Goal: Task Accomplishment & Management: Manage account settings

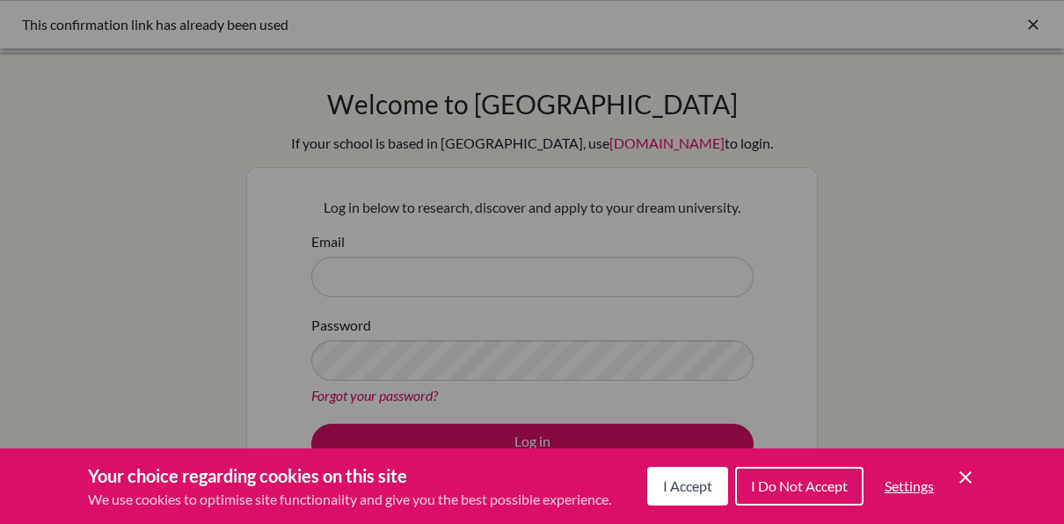
click at [839, 211] on div "Cookie Preferences" at bounding box center [532, 262] width 1064 height 524
click at [949, 476] on div "I Accept I Do Not Accept Settings Cookie Control Close Icon" at bounding box center [811, 486] width 329 height 46
click at [955, 483] on icon "Cookie Control Close Icon" at bounding box center [965, 477] width 21 height 21
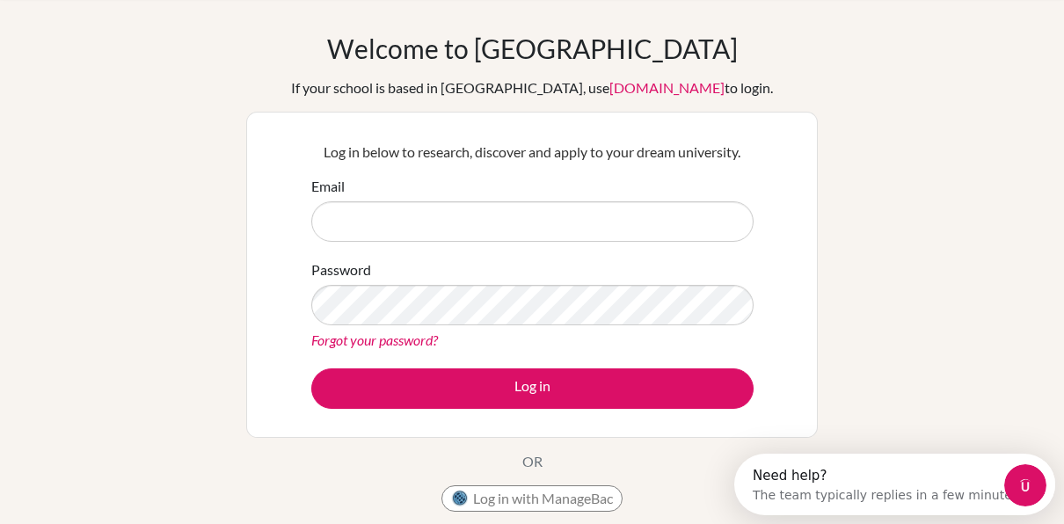
scroll to position [54, 0]
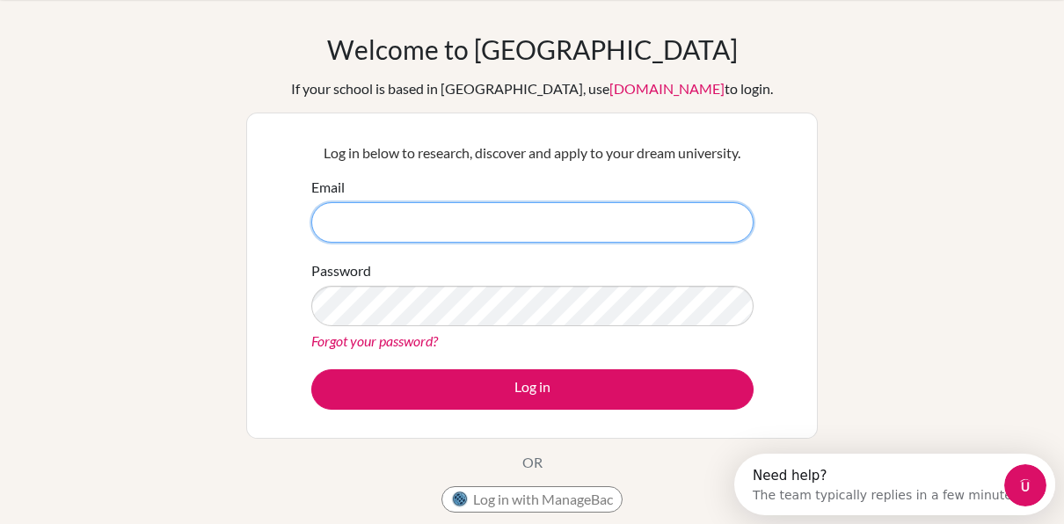
click at [519, 227] on input "Email" at bounding box center [532, 222] width 442 height 40
type input "lina.zanaty@amb.sch.ae"
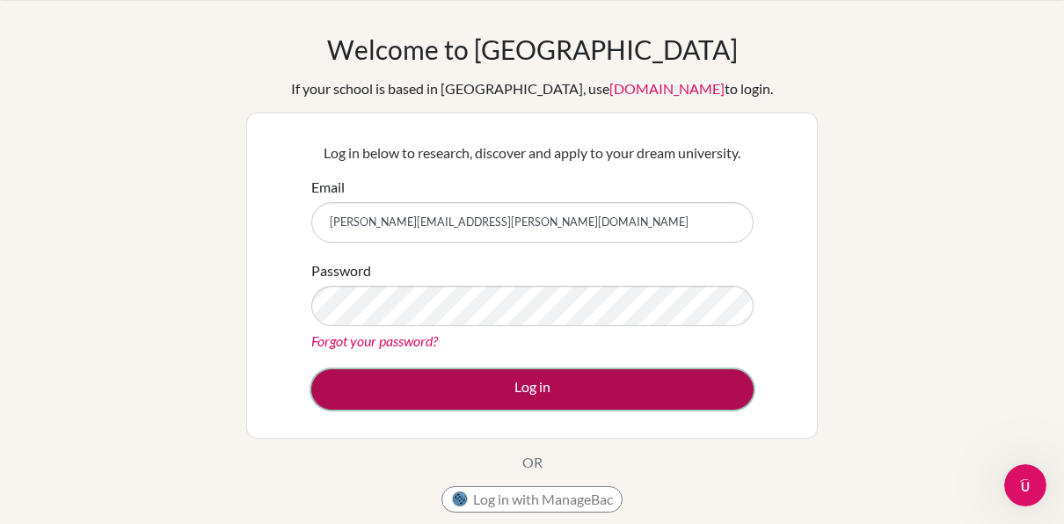
click at [439, 403] on button "Log in" at bounding box center [532, 389] width 442 height 40
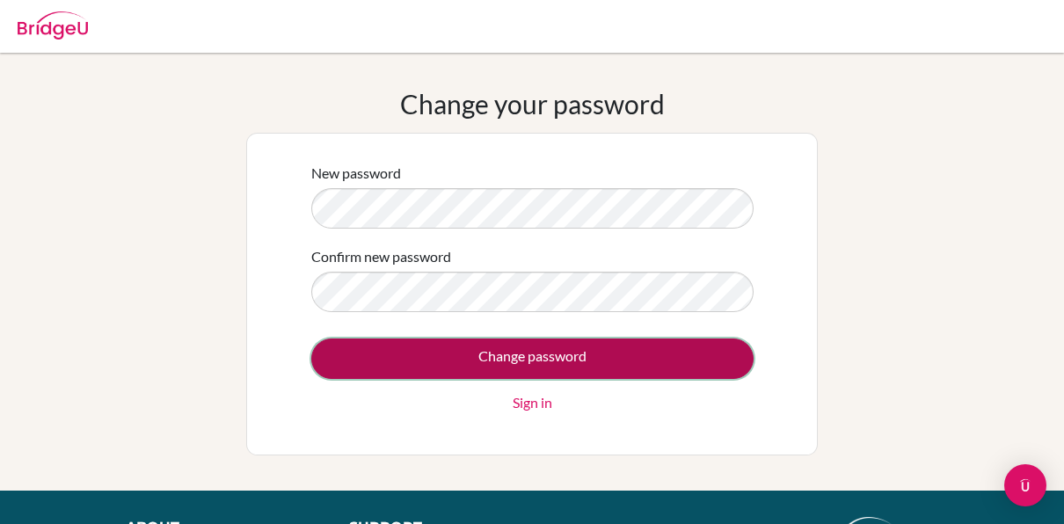
click at [476, 367] on input "Change password" at bounding box center [532, 358] width 442 height 40
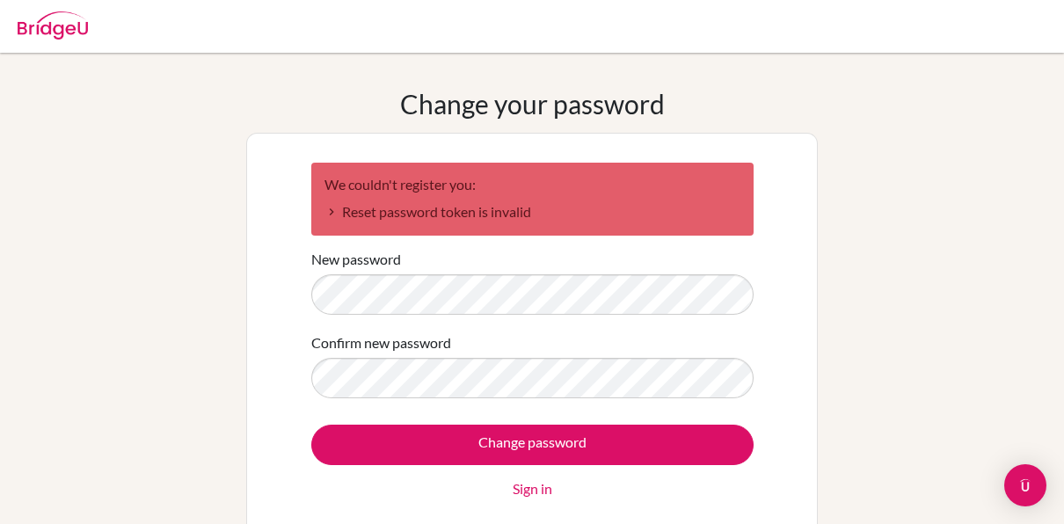
click at [377, 464] on div "Change password Sign in" at bounding box center [532, 462] width 442 height 75
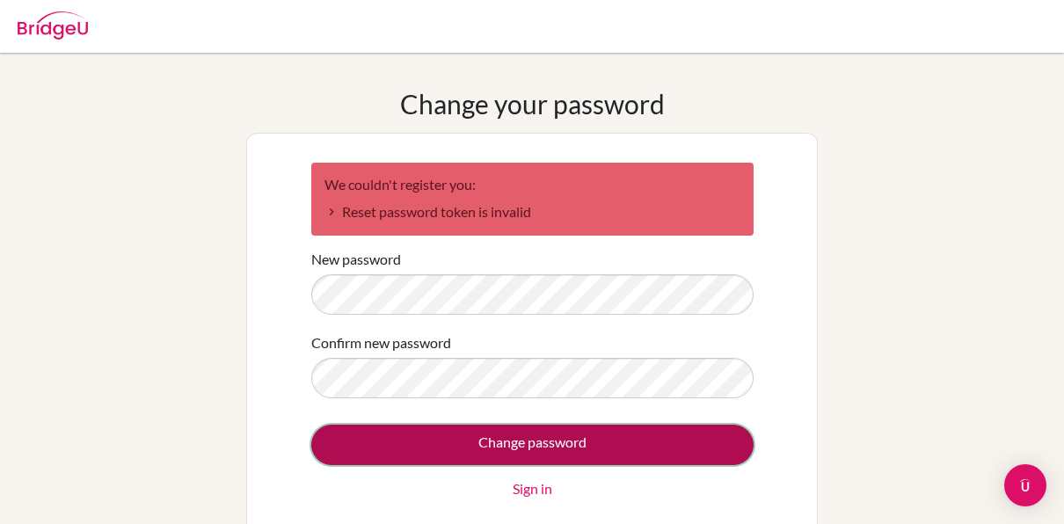
click at [369, 455] on input "Change password" at bounding box center [532, 445] width 442 height 40
click at [422, 445] on input "Change password" at bounding box center [532, 445] width 442 height 40
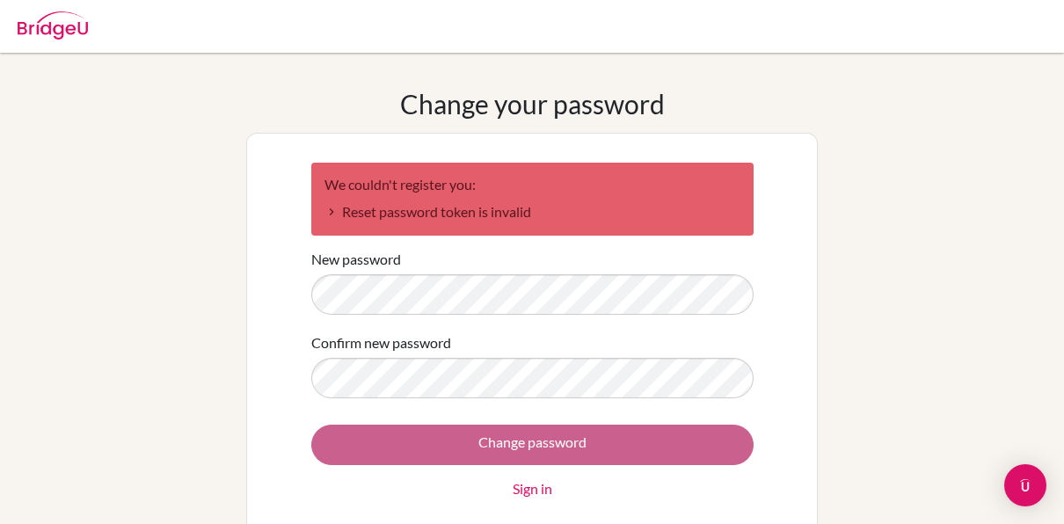
click at [422, 445] on div "Change password Sign in" at bounding box center [532, 462] width 442 height 75
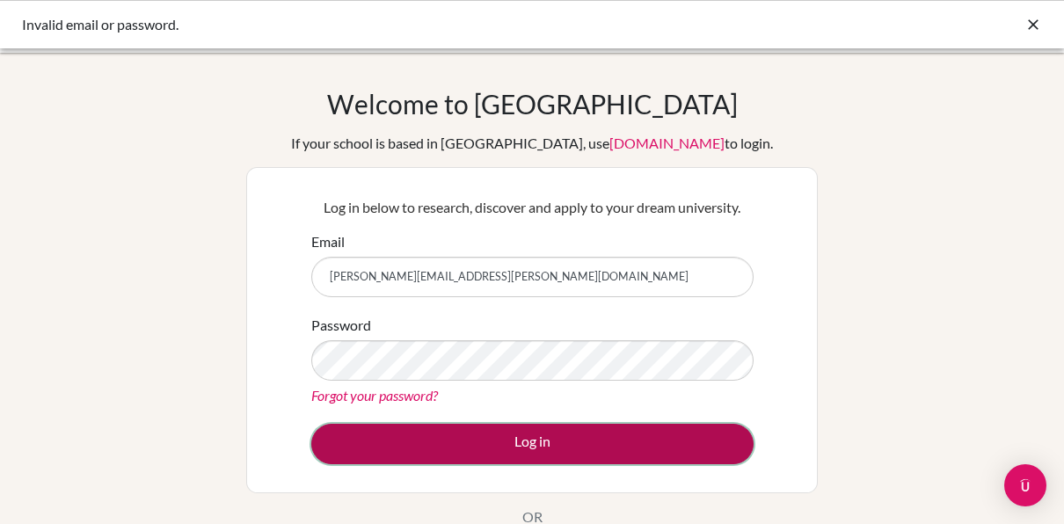
click at [439, 446] on button "Log in" at bounding box center [532, 444] width 442 height 40
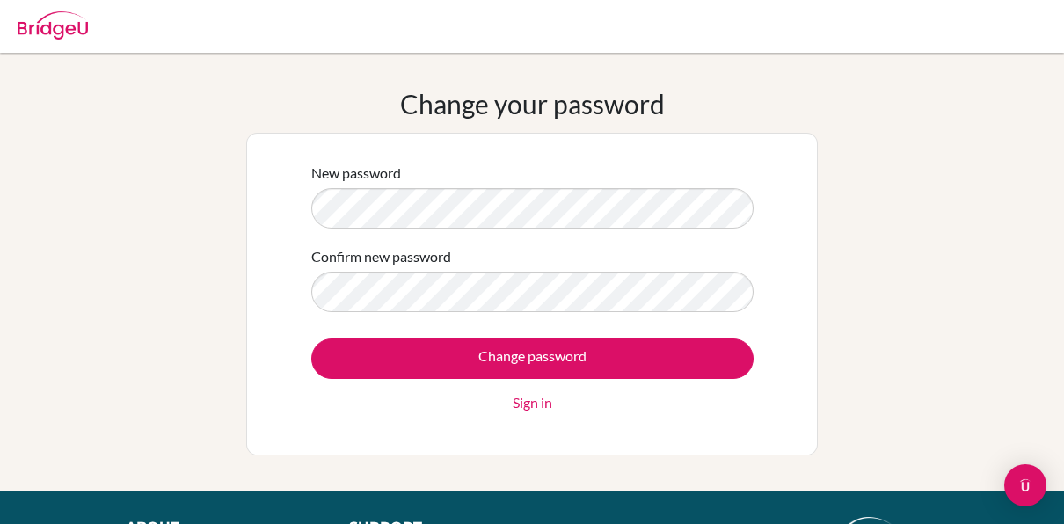
click at [548, 230] on form "New password Confirm new password Change password Sign in" at bounding box center [532, 288] width 442 height 250
click at [534, 399] on link "Sign in" at bounding box center [532, 402] width 40 height 21
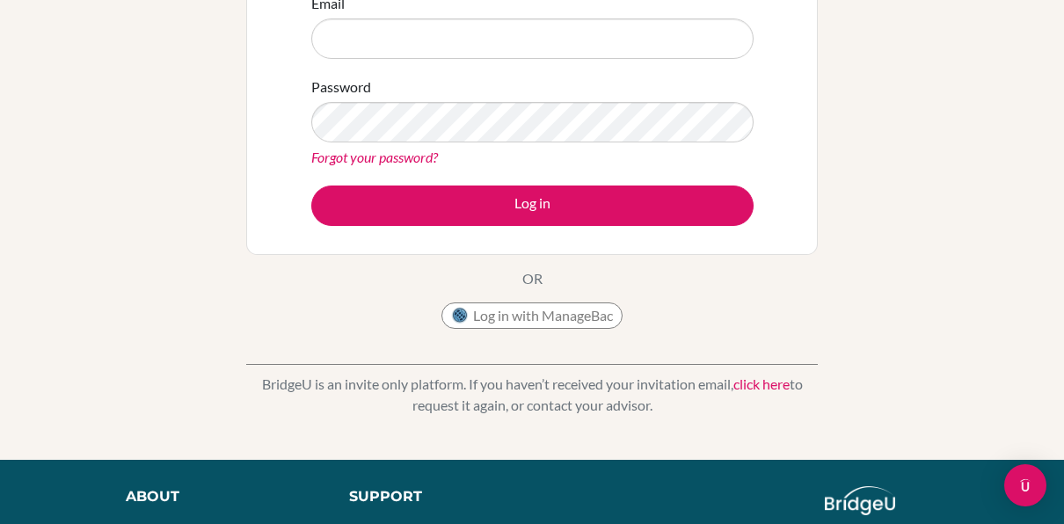
scroll to position [243, 0]
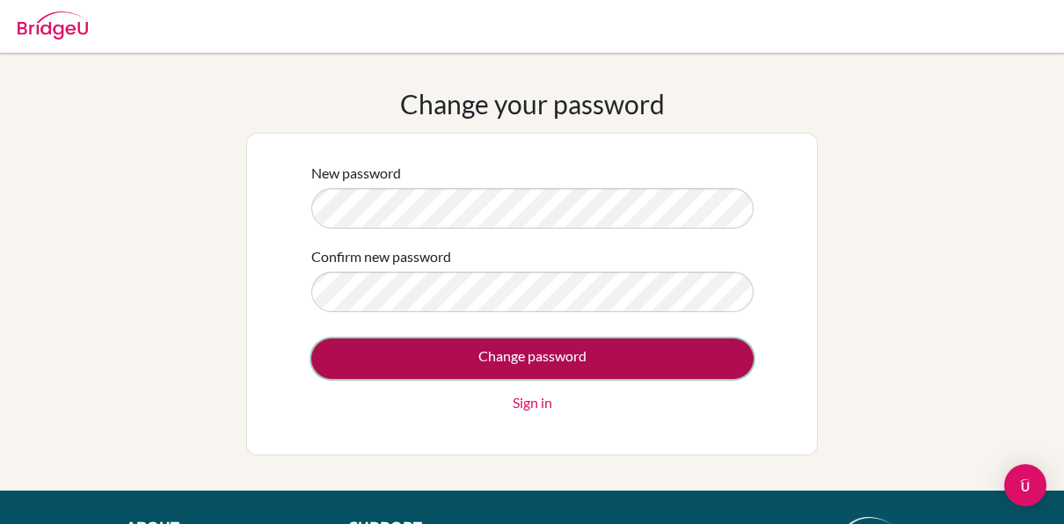
click at [627, 367] on input "Change password" at bounding box center [532, 358] width 442 height 40
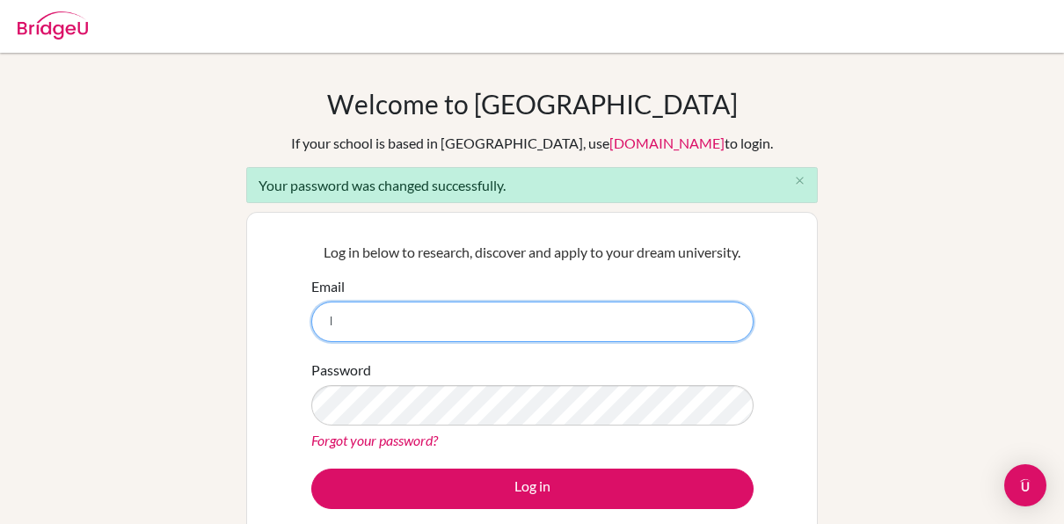
type input "lina.zanaty@amb.sch.ae"
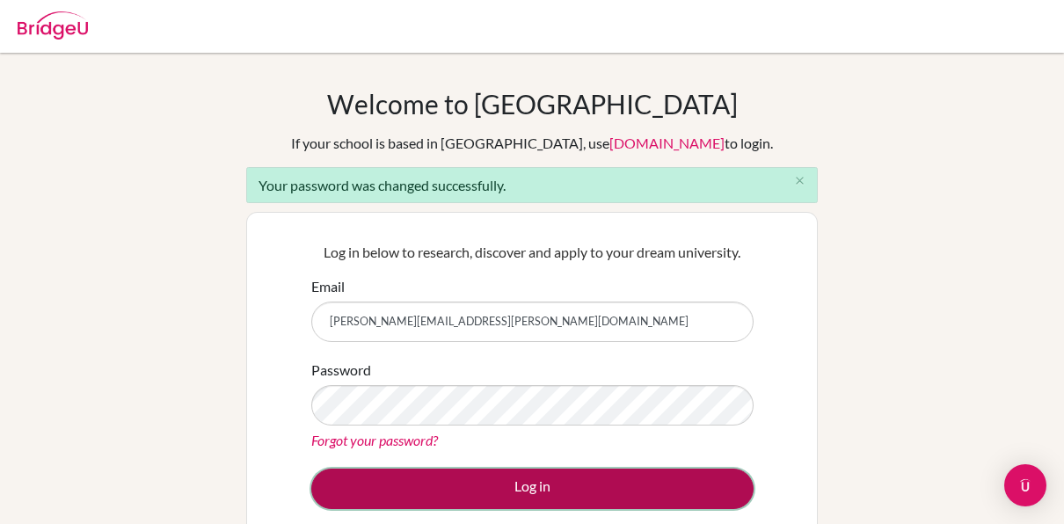
click at [421, 496] on button "Log in" at bounding box center [532, 488] width 442 height 40
